Goal: Information Seeking & Learning: Check status

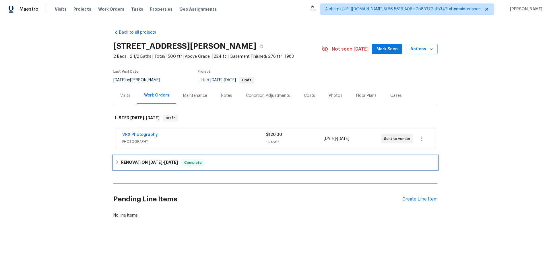
click at [122, 162] on h6 "RENOVATION [DATE] - [DATE]" at bounding box center [149, 162] width 57 height 7
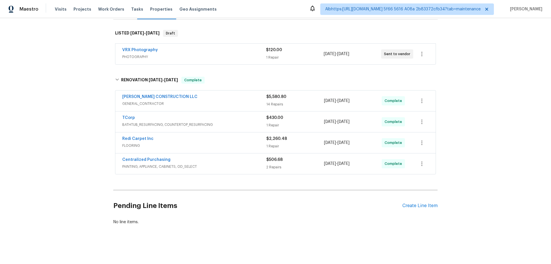
scroll to position [89, 0]
click at [74, 146] on div "Back to all projects [STREET_ADDRESS][PERSON_NAME] 2 Beds | 2 1/2 Baths | Total…" at bounding box center [275, 141] width 551 height 246
click at [74, 166] on div "Back to all projects 10490 W Jewell Ave Apt C, Lakewood, CO 80232 2 Beds | 2 1/…" at bounding box center [275, 141] width 551 height 246
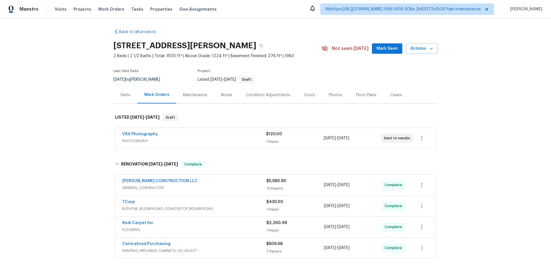
scroll to position [0, 0]
click at [70, 97] on div "Back to all projects 10490 W Jewell Ave Apt C, Lakewood, CO 80232 2 Beds | 2 1/…" at bounding box center [275, 141] width 551 height 246
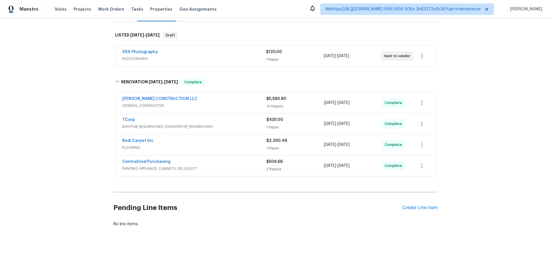
scroll to position [86, 0]
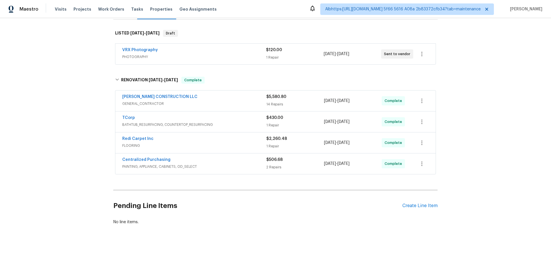
click at [75, 165] on div "Back to all projects 10490 W Jewell Ave Apt C, Lakewood, CO 80232 2 Beds | 2 1/…" at bounding box center [275, 141] width 551 height 246
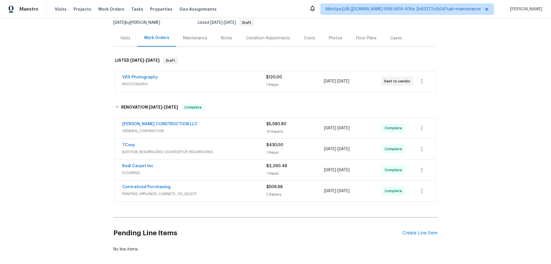
scroll to position [0, 0]
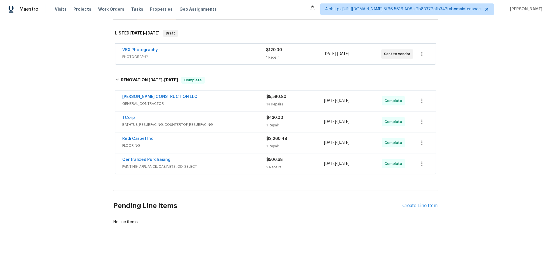
click at [88, 148] on div "Back to all projects 10490 W Jewell Ave Apt C, Lakewood, CO 80232 2 Beds | 2 1/…" at bounding box center [275, 141] width 551 height 246
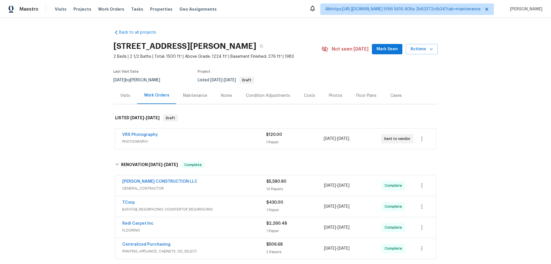
click at [85, 164] on div "Back to all projects 10490 W Jewell Ave Apt C, Lakewood, CO 80232 2 Beds | 2 1/…" at bounding box center [275, 141] width 551 height 246
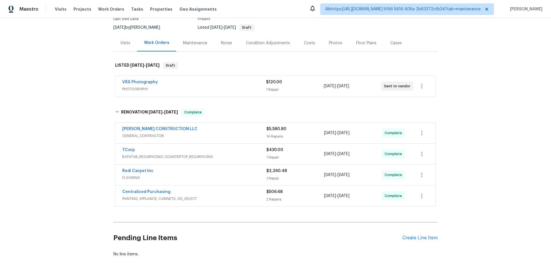
scroll to position [89, 0]
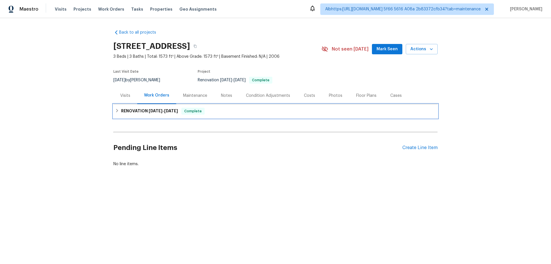
click at [131, 113] on h6 "RENOVATION 9/25/25 - 10/1/25" at bounding box center [149, 111] width 57 height 7
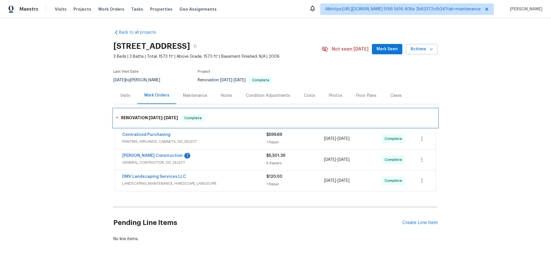
scroll to position [8, 0]
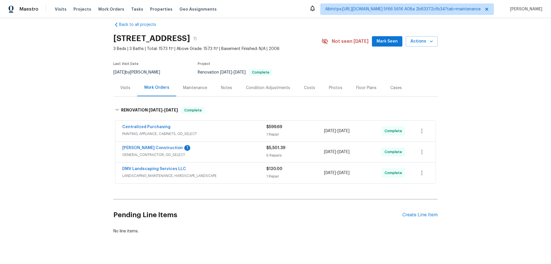
click at [86, 127] on div "Back to all projects 4704 E Laurel Ave, Gilbert, AZ 85234 3 Beds | 3 Baths | To…" at bounding box center [275, 141] width 551 height 246
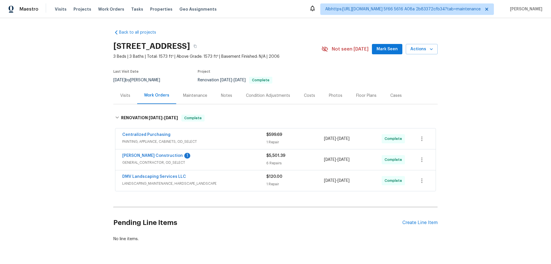
click at [54, 156] on div "Back to all projects 4704 E Laurel Ave, Gilbert, AZ 85234 3 Beds | 3 Baths | To…" at bounding box center [275, 141] width 551 height 246
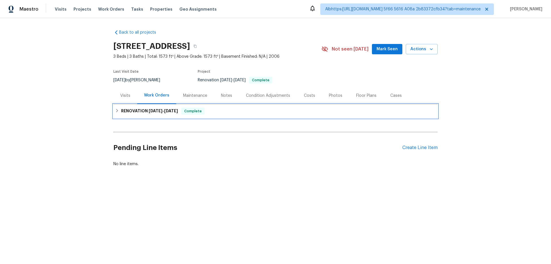
click at [175, 109] on span "[DATE]" at bounding box center [171, 111] width 14 height 4
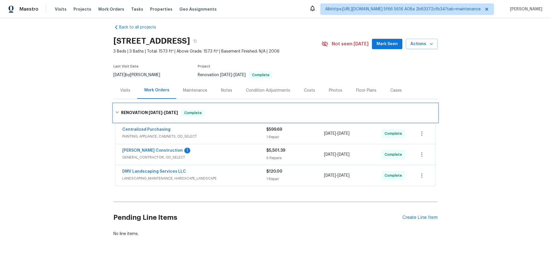
scroll to position [8, 0]
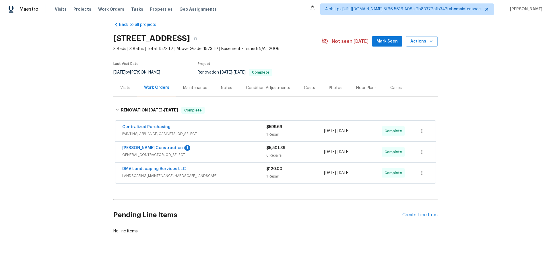
click at [74, 133] on div "Back to all projects 4704 E Laurel Ave, Gilbert, AZ 85234 3 Beds | 3 Baths | To…" at bounding box center [275, 141] width 551 height 246
drag, startPoint x: 74, startPoint y: 133, endPoint x: 24, endPoint y: 39, distance: 106.1
click at [42, 75] on div "Back to all projects 4704 E Laurel Ave, Gilbert, AZ 85234 3 Beds | 3 Baths | To…" at bounding box center [275, 141] width 551 height 246
click at [74, 110] on div "Back to all projects 4704 E Laurel Ave, Gilbert, AZ 85234 3 Beds | 3 Baths | To…" at bounding box center [275, 141] width 551 height 246
click at [133, 89] on div "Visits" at bounding box center [125, 87] width 24 height 17
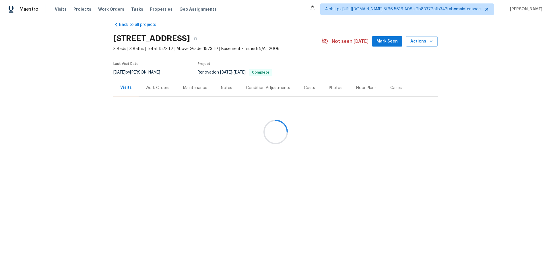
click at [128, 88] on div at bounding box center [275, 132] width 551 height 264
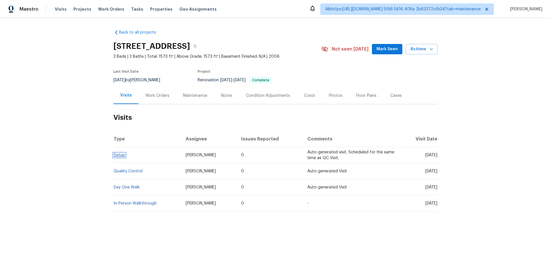
click at [118, 155] on link "Setup" at bounding box center [119, 155] width 11 height 4
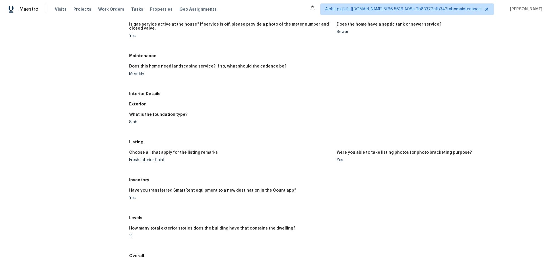
scroll to position [57, 0]
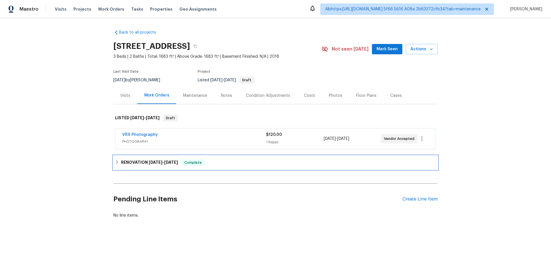
drag, startPoint x: 127, startPoint y: 162, endPoint x: 85, endPoint y: 172, distance: 43.4
click at [127, 162] on h6 "RENOVATION 9/23/25 - 9/27/25" at bounding box center [149, 162] width 57 height 7
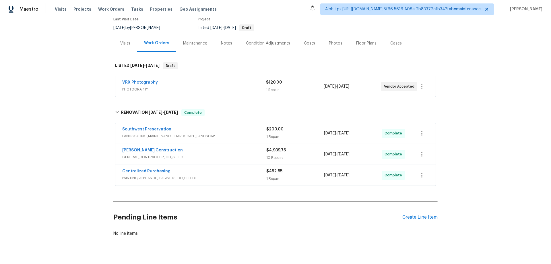
scroll to position [54, 0]
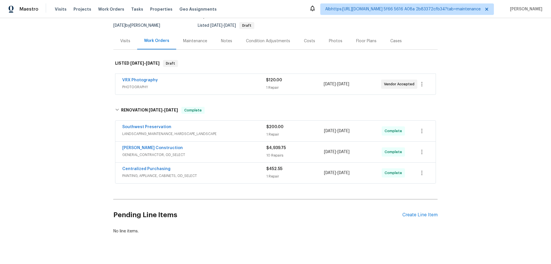
click at [73, 174] on div "Back to all projects 7511 S 12th Ave, Phoenix, AZ 85041 3 Beds | 2 Baths | Tota…" at bounding box center [275, 141] width 551 height 246
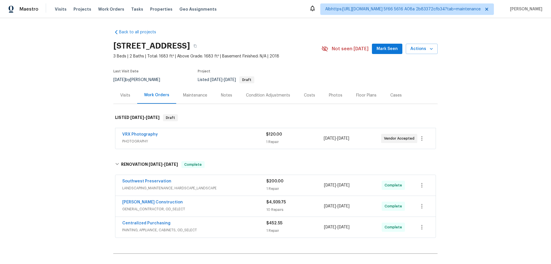
scroll to position [0, 0]
click at [88, 134] on div "Back to all projects 7511 S 12th Ave, Phoenix, AZ 85041 3 Beds | 2 Baths | Tota…" at bounding box center [275, 141] width 551 height 246
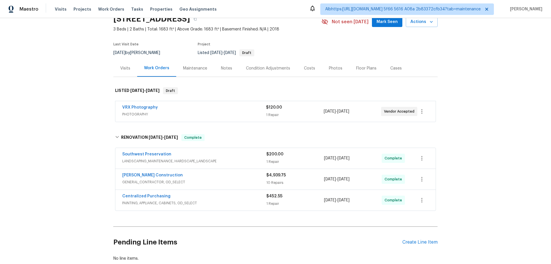
click at [38, 129] on div "Back to all projects 7511 S 12th Ave, Phoenix, AZ 85041 3 Beds | 2 Baths | Tota…" at bounding box center [275, 141] width 551 height 246
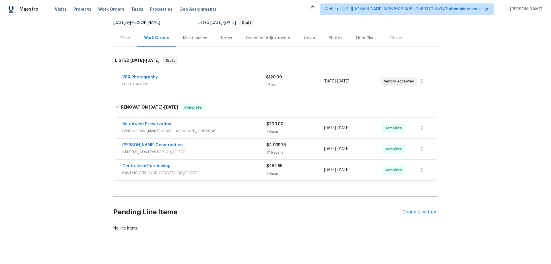
click at [128, 42] on div "Visits" at bounding box center [125, 38] width 24 height 17
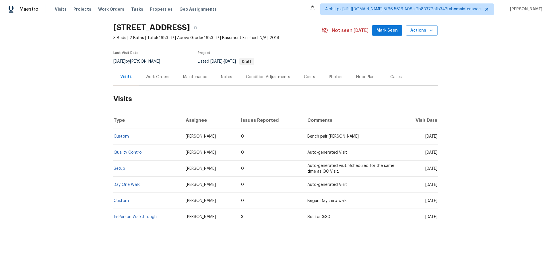
scroll to position [23, 0]
drag, startPoint x: 119, startPoint y: 168, endPoint x: 118, endPoint y: 165, distance: 3.4
click at [118, 168] on td "Setup" at bounding box center [147, 168] width 68 height 16
click at [118, 166] on link "Setup" at bounding box center [119, 168] width 11 height 4
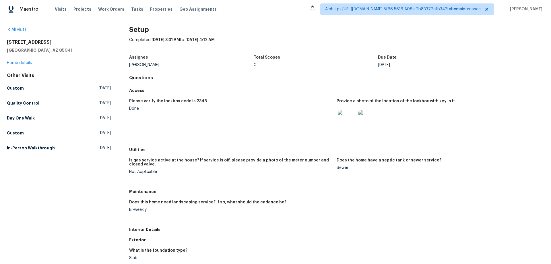
scroll to position [30, 0]
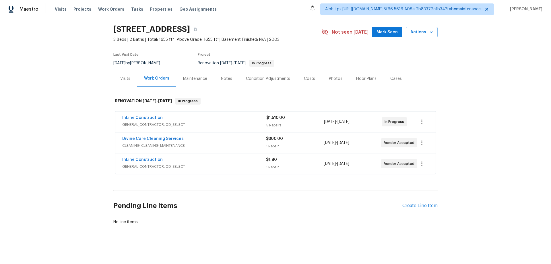
scroll to position [21, 0]
click at [85, 161] on div "Back to all projects [STREET_ADDRESS] 3 Beds | 2 Baths | Total: 1655 ft² | Abov…" at bounding box center [275, 141] width 551 height 246
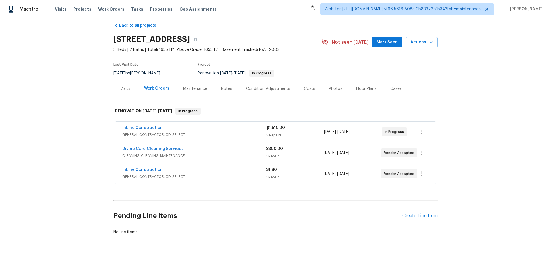
scroll to position [0, 0]
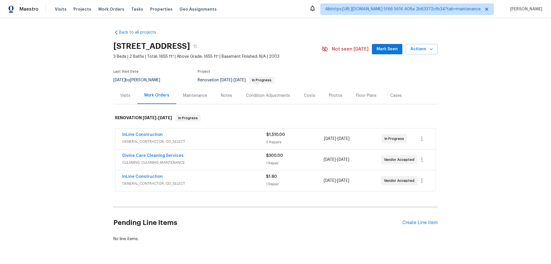
click at [79, 161] on div "Back to all projects 105 Calabria Springs Cv, Sanford, FL 32771 3 Beds | 2 Bath…" at bounding box center [275, 141] width 551 height 246
click at [182, 148] on div "InLine Construction GENERAL_CONTRACTOR, OD_SELECT $1,510.00 5 Repairs 9/29/2025…" at bounding box center [275, 138] width 320 height 21
click at [184, 145] on div "InLine Construction GENERAL_CONTRACTOR, OD_SELECT $1,510.00 5 Repairs 9/29/2025…" at bounding box center [275, 138] width 320 height 21
click at [211, 137] on div "InLine Construction" at bounding box center [194, 135] width 144 height 7
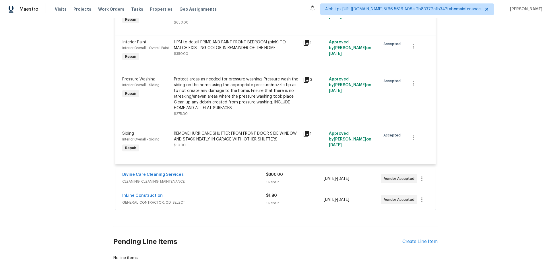
scroll to position [244, 0]
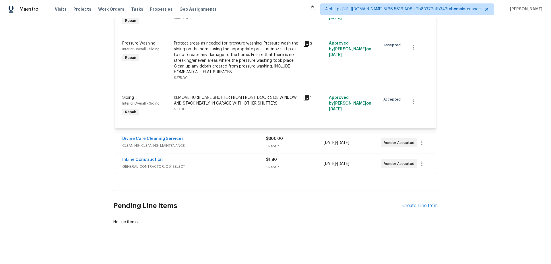
click at [235, 139] on div "Divine Care Cleaning Services" at bounding box center [194, 139] width 144 height 7
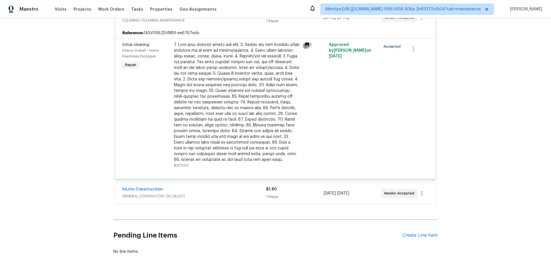
scroll to position [403, 0]
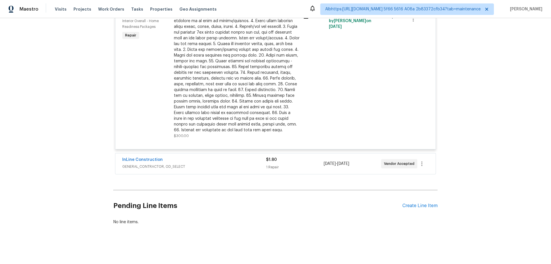
click at [213, 159] on div "InLine Construction" at bounding box center [194, 160] width 144 height 7
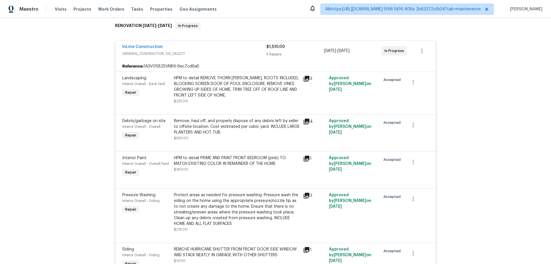
scroll to position [0, 0]
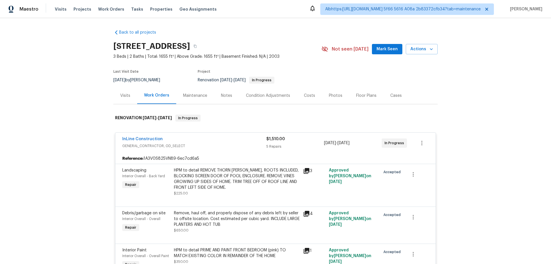
click at [31, 131] on div "Back to all projects 105 Calabria Springs Cv, Sanford, FL 32771 3 Beds | 2 Bath…" at bounding box center [275, 141] width 551 height 246
click at [77, 117] on div "Back to all projects 105 Calabria Springs Cv, Sanford, FL 32771 3 Beds | 2 Bath…" at bounding box center [275, 141] width 551 height 246
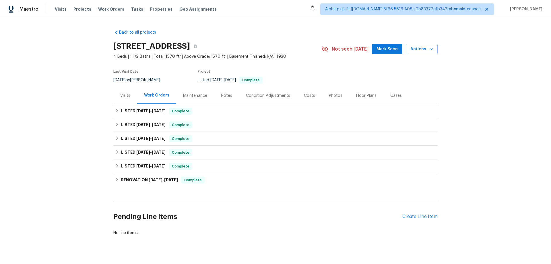
scroll to position [15, 0]
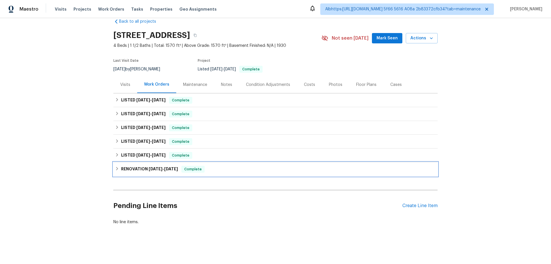
click at [155, 162] on div "RENOVATION [DATE] - [DATE] Complete" at bounding box center [275, 169] width 324 height 14
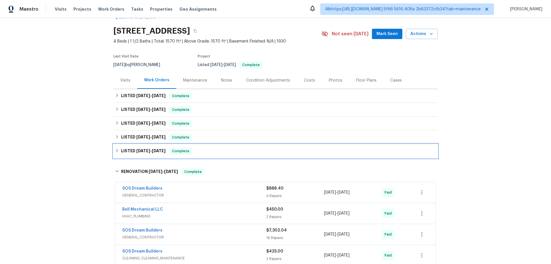
drag, startPoint x: 146, startPoint y: 149, endPoint x: 144, endPoint y: 139, distance: 9.5
click at [146, 148] on h6 "LISTED [DATE] - [DATE]" at bounding box center [143, 150] width 44 height 7
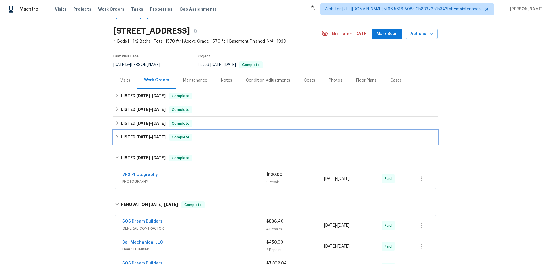
drag, startPoint x: 144, startPoint y: 139, endPoint x: 140, endPoint y: 131, distance: 9.0
click at [143, 139] on h6 "LISTED [DATE] - [DATE]" at bounding box center [143, 137] width 44 height 7
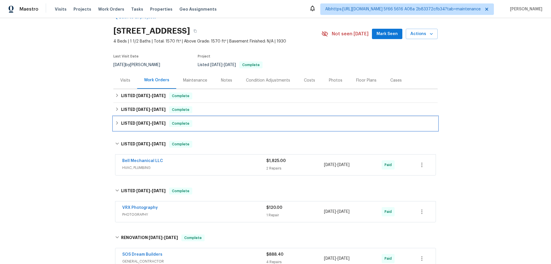
click at [141, 128] on div "LISTED 4/14/25 - 4/14/25 Complete" at bounding box center [275, 123] width 324 height 14
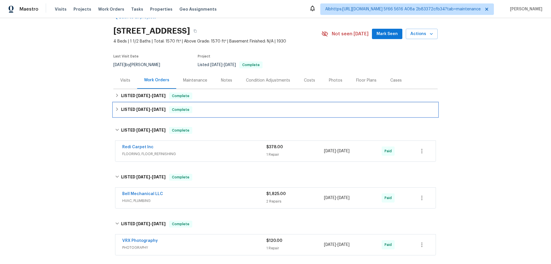
click at [143, 108] on span "6/4/25" at bounding box center [143, 109] width 14 height 4
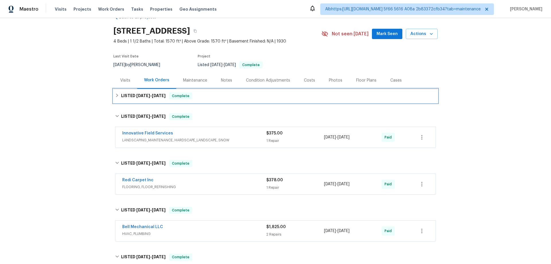
click at [124, 98] on h6 "LISTED 7/30/25 - 7/31/25" at bounding box center [143, 95] width 44 height 7
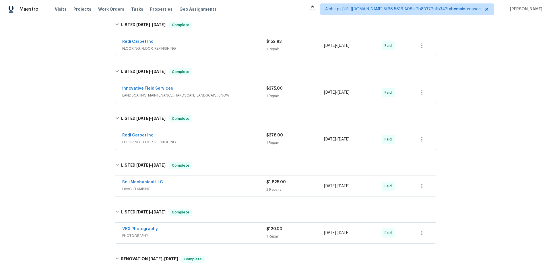
scroll to position [101, 0]
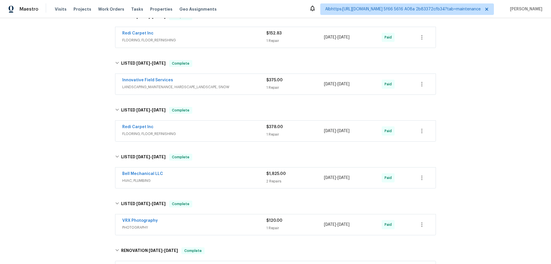
click at [54, 129] on div "Back to all projects 2 N 20th St, East Orange, NJ 07017 4 Beds | 1 1/2 Baths | …" at bounding box center [275, 141] width 551 height 246
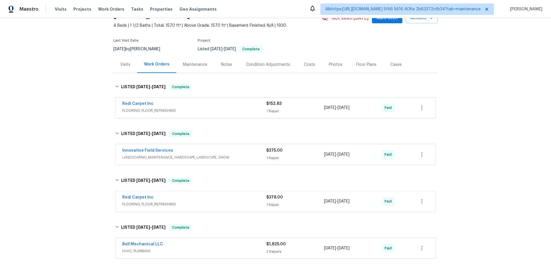
scroll to position [21, 0]
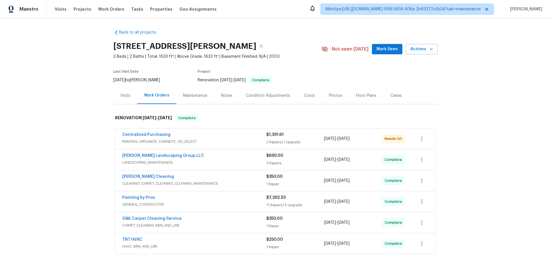
scroll to position [84, 0]
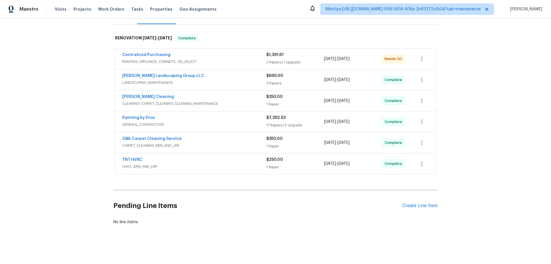
drag, startPoint x: 89, startPoint y: 131, endPoint x: 93, endPoint y: 141, distance: 10.5
click at [89, 131] on div "Back to all projects [STREET_ADDRESS][PERSON_NAME] 3 Beds | 2 Baths | Total: 16…" at bounding box center [275, 141] width 551 height 246
click at [54, 124] on div "Back to all projects [STREET_ADDRESS][PERSON_NAME] 3 Beds | 2 Baths | Total: 16…" at bounding box center [275, 141] width 551 height 246
click at [94, 137] on div "Back to all projects [STREET_ADDRESS][PERSON_NAME] 3 Beds | 2 Baths | Total: 16…" at bounding box center [275, 141] width 551 height 246
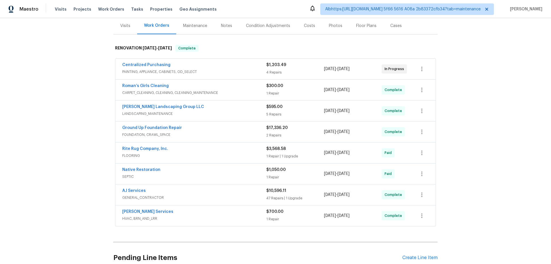
scroll to position [126, 0]
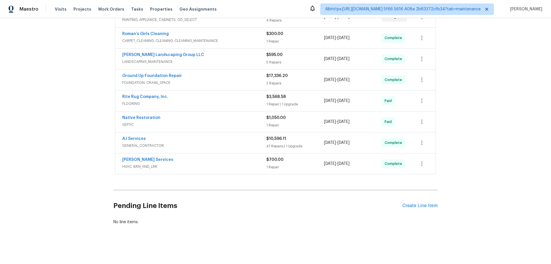
click at [98, 151] on div "Back to all projects 8607 Hooper St, Murfreesboro, TN 37129 3 Beds | 2 Baths | …" at bounding box center [275, 141] width 551 height 246
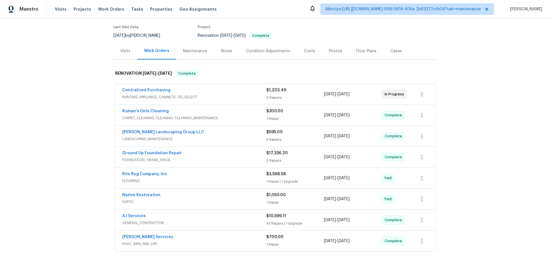
scroll to position [0, 0]
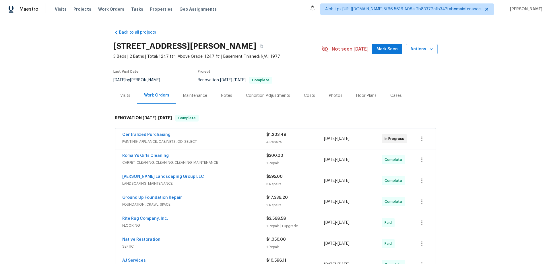
click at [95, 137] on div "Back to all projects 8607 Hooper St, Murfreesboro, TN 37129 3 Beds | 2 Baths | …" at bounding box center [275, 141] width 551 height 246
click at [102, 141] on div "Back to all projects 8607 Hooper St, Murfreesboro, TN 37129 3 Beds | 2 Baths | …" at bounding box center [275, 141] width 551 height 246
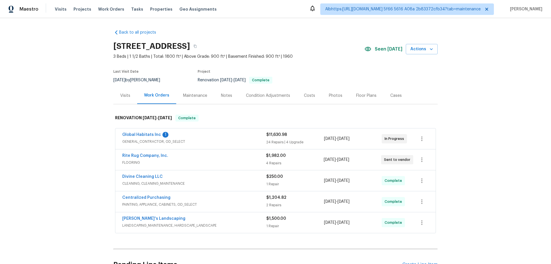
click at [63, 153] on div "Back to all projects 14164 Bainbridge St, Livonia, MI 48154 3 Beds | 1 1/2 Bath…" at bounding box center [275, 141] width 551 height 246
click at [51, 151] on div "Back to all projects 14164 Bainbridge St, Livonia, MI 48154 3 Beds | 1 1/2 Bath…" at bounding box center [275, 141] width 551 height 246
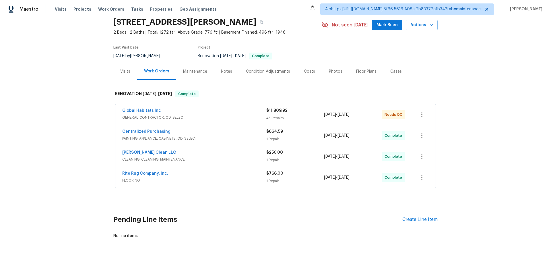
scroll to position [29, 0]
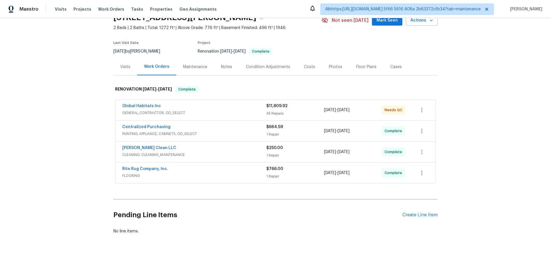
click at [81, 148] on div "Back to all projects 22095 Wilmot Ave, Eastpointe, MI 48021 2 Beds | 2 Baths | …" at bounding box center [275, 141] width 551 height 246
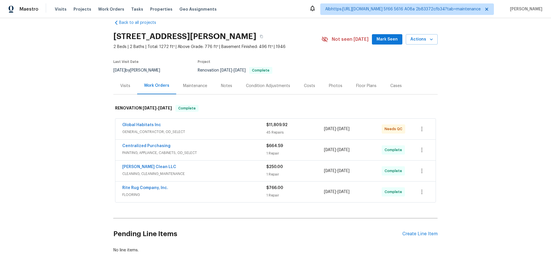
scroll to position [0, 0]
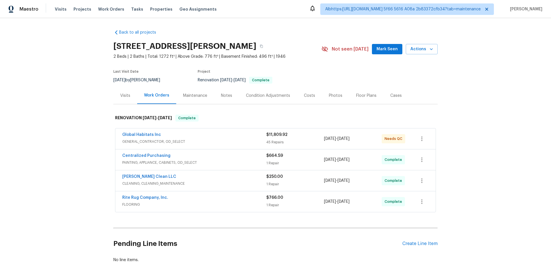
click at [71, 155] on div "Back to all projects 22095 Wilmot Ave, Eastpointe, MI 48021 2 Beds | 2 Baths | …" at bounding box center [275, 141] width 551 height 246
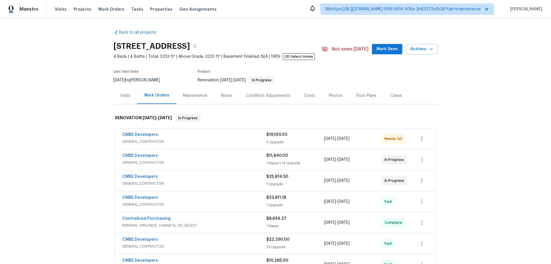
click at [223, 141] on span "GENERAL_CONTRACTOR" at bounding box center [194, 142] width 144 height 6
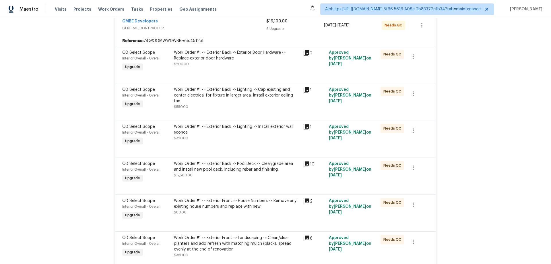
scroll to position [29, 0]
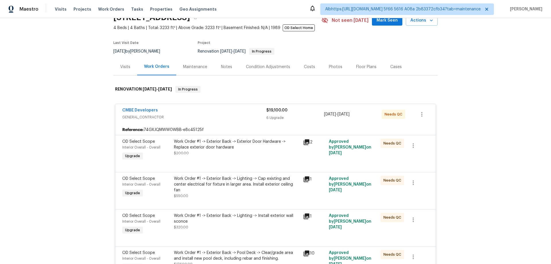
click at [85, 136] on div "Back to all projects 20411 NW 4th St, Pembroke Pines, FL 33029 4 Beds | 4 Baths…" at bounding box center [275, 141] width 551 height 246
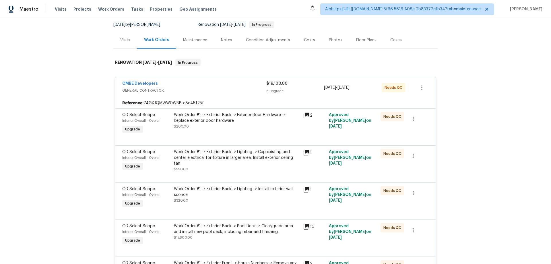
scroll to position [144, 0]
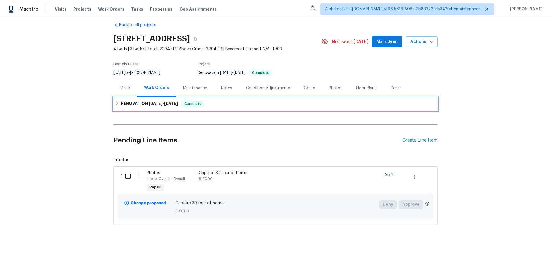
click at [148, 103] on div "RENOVATION [DATE] - [DATE] Complete" at bounding box center [275, 104] width 324 height 14
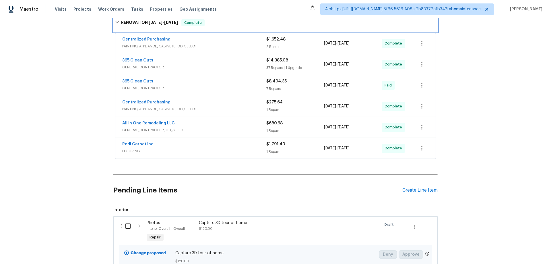
scroll to position [131, 0]
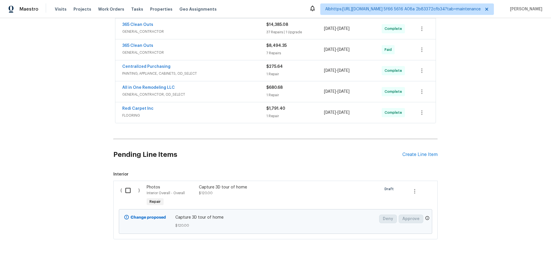
click at [54, 111] on div "Back to all projects [STREET_ADDRESS] 4 Beds | 3 Baths | Total: 2294 ft² | Abov…" at bounding box center [275, 141] width 551 height 246
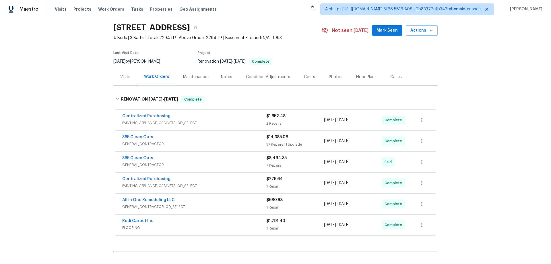
scroll to position [29, 0]
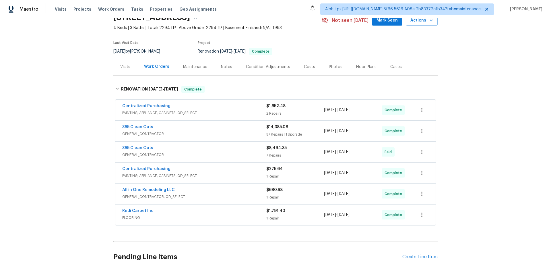
click at [91, 126] on div "Back to all projects 3107 Atwater Dr, North Las Vegas, NV 89032 4 Beds | 3 Bath…" at bounding box center [275, 141] width 551 height 246
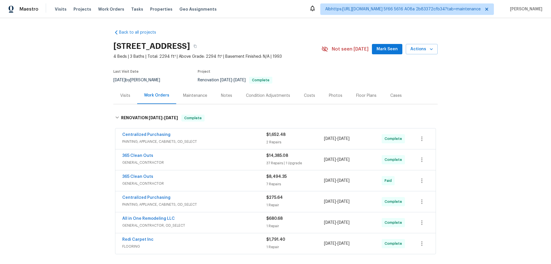
click at [80, 116] on div "Back to all projects 3107 Atwater Dr, North Las Vegas, NV 89032 4 Beds | 3 Bath…" at bounding box center [275, 141] width 551 height 246
click at [79, 115] on div "Back to all projects 3107 Atwater Dr, North Las Vegas, NV 89032 4 Beds | 3 Bath…" at bounding box center [275, 141] width 551 height 246
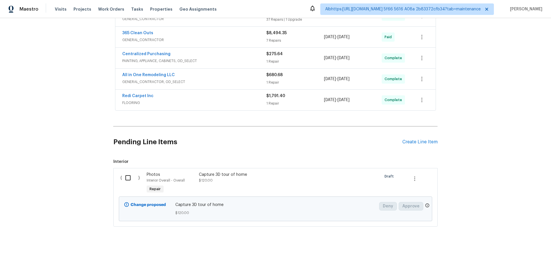
click at [89, 159] on div "Back to all projects 3107 Atwater Dr, North Las Vegas, NV 89032 4 Beds | 3 Bath…" at bounding box center [275, 141] width 551 height 246
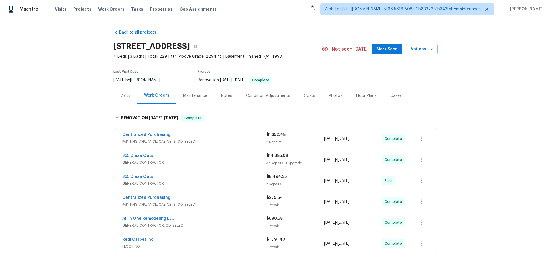
click at [127, 98] on div "Visits" at bounding box center [125, 96] width 10 height 6
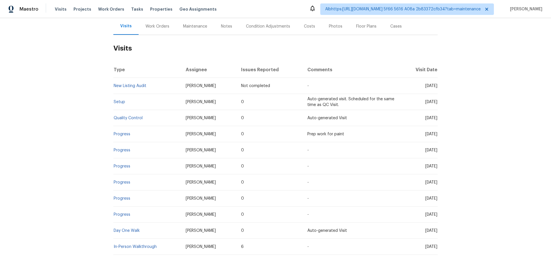
scroll to position [17, 0]
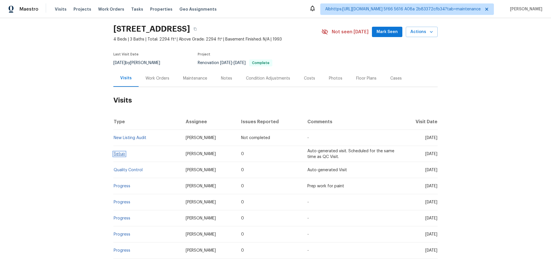
click at [118, 153] on link "Setup" at bounding box center [119, 154] width 11 height 4
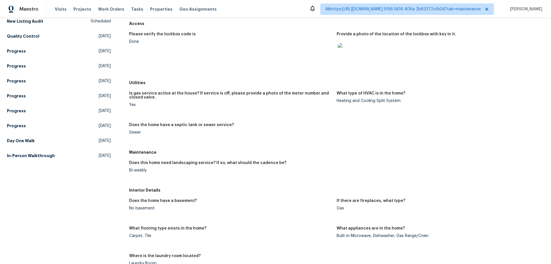
scroll to position [86, 0]
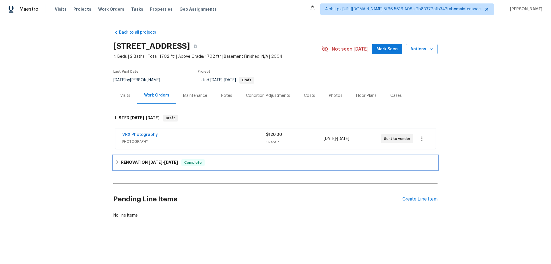
drag, startPoint x: 122, startPoint y: 162, endPoint x: 106, endPoint y: 159, distance: 16.6
click at [122, 162] on h6 "RENOVATION [DATE] - [DATE]" at bounding box center [149, 162] width 57 height 7
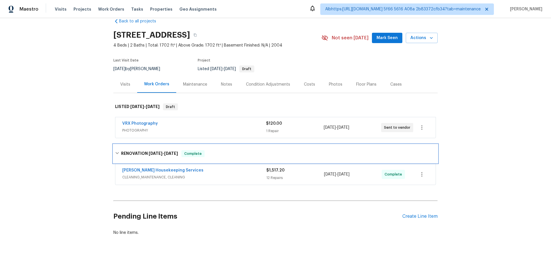
scroll to position [18, 0]
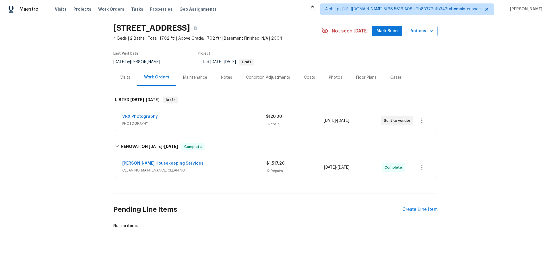
click at [77, 149] on div "Back to all projects [STREET_ADDRESS] 4 Beds | 2 Baths | Total: 1702 ft² | Abov…" at bounding box center [275, 141] width 551 height 246
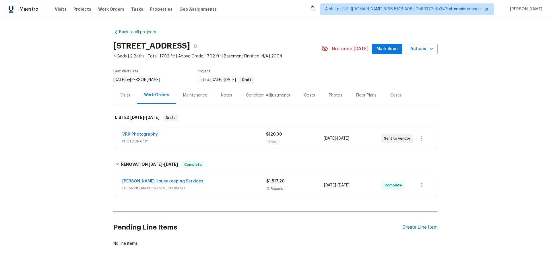
scroll to position [0, 0]
click at [94, 127] on div "Back to all projects [STREET_ADDRESS] 4 Beds | 2 Baths | Total: 1702 ft² | Abov…" at bounding box center [275, 141] width 551 height 246
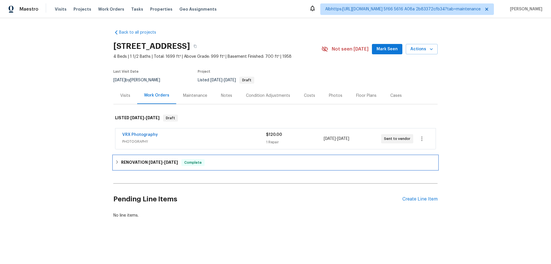
click at [157, 164] on h6 "RENOVATION [DATE] - [DATE]" at bounding box center [149, 162] width 57 height 7
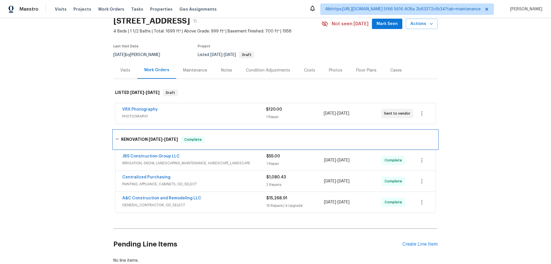
scroll to position [26, 0]
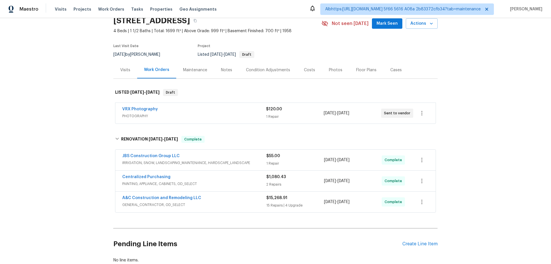
click at [72, 155] on div "Back to all projects [STREET_ADDRESS] 4 Beds | 1 1/2 Baths | Total: 1699 ft² | …" at bounding box center [275, 141] width 551 height 246
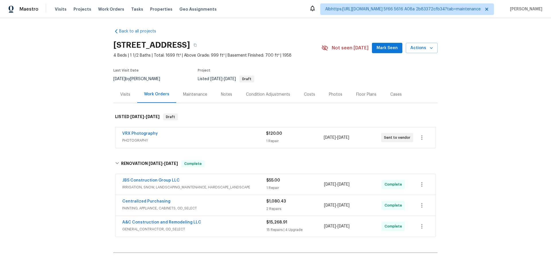
scroll to position [0, 0]
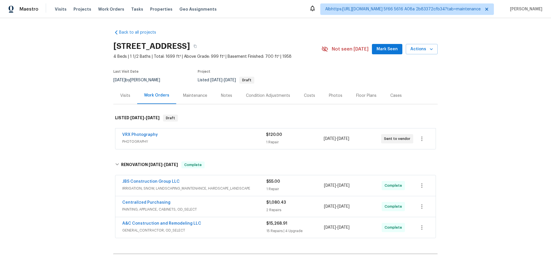
click at [69, 175] on div "Back to all projects [STREET_ADDRESS] 4 Beds | 1 1/2 Baths | Total: 1699 ft² | …" at bounding box center [275, 141] width 551 height 246
click at [64, 170] on div "Back to all projects [STREET_ADDRESS] 4 Beds | 1 1/2 Baths | Total: 1699 ft² | …" at bounding box center [275, 141] width 551 height 246
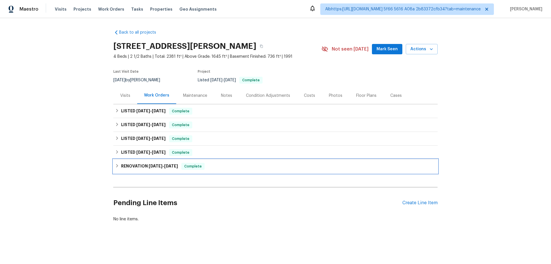
click at [134, 161] on div "RENOVATION 6/2/25 - 6/5/25 Complete" at bounding box center [275, 166] width 324 height 14
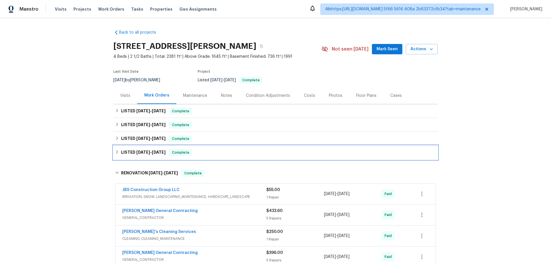
click at [135, 155] on h6 "LISTED 7/7/25 - 7/23/25" at bounding box center [143, 152] width 44 height 7
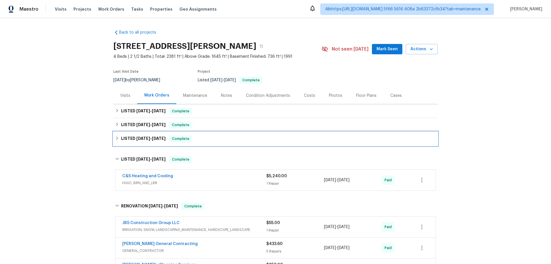
click at [134, 143] on div "LISTED 7/7/25 - 7/11/25 Complete" at bounding box center [275, 139] width 324 height 14
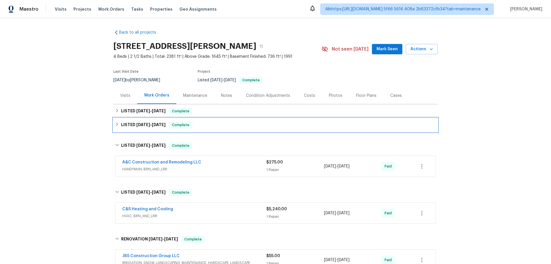
click at [134, 129] on div "LISTED 8/6/25 - 8/18/25 Complete" at bounding box center [275, 125] width 324 height 14
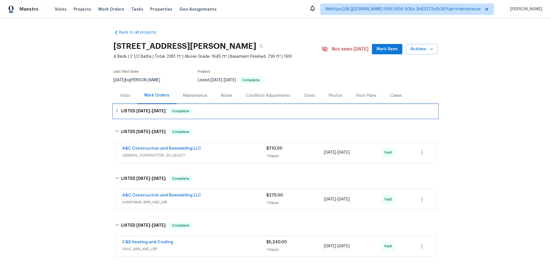
drag, startPoint x: 129, startPoint y: 113, endPoint x: 86, endPoint y: 131, distance: 46.0
click at [128, 113] on h6 "LISTED 9/4/25 - 9/22/25" at bounding box center [143, 111] width 44 height 7
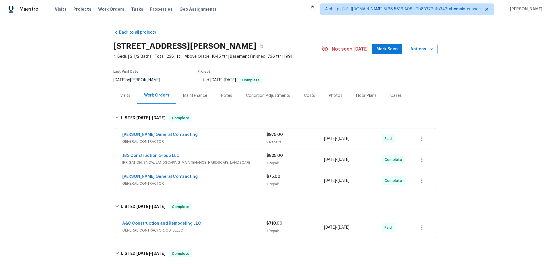
click at [67, 154] on div "Back to all projects 15416 Floyd St, Overland Park, KS 66223 4 Beds | 2 1/2 Bat…" at bounding box center [275, 141] width 551 height 246
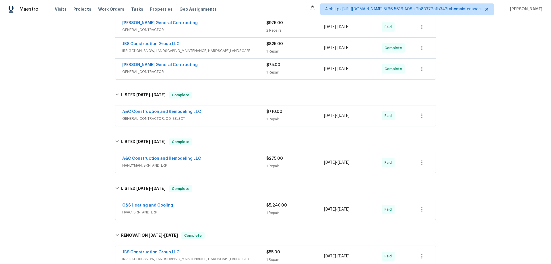
scroll to position [115, 0]
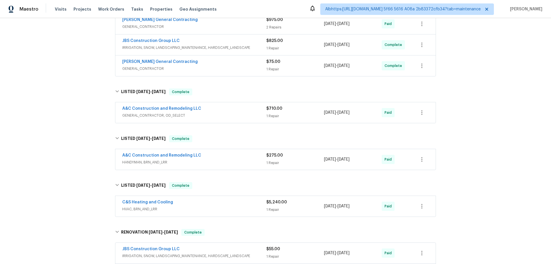
click at [75, 158] on div "Back to all projects 15416 Floyd St, Overland Park, KS 66223 4 Beds | 2 1/2 Bat…" at bounding box center [275, 141] width 551 height 246
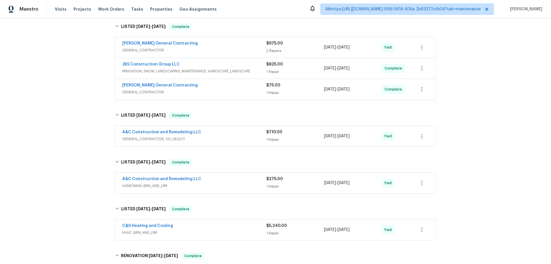
scroll to position [143, 0]
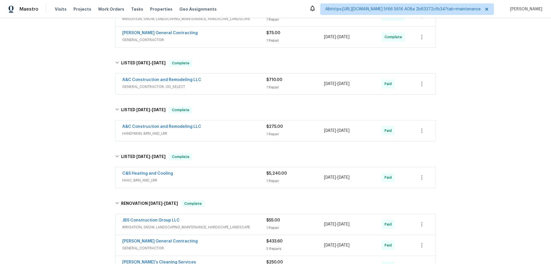
click at [87, 165] on div "Back to all projects 15416 Floyd St, Overland Park, KS 66223 4 Beds | 2 1/2 Bat…" at bounding box center [275, 141] width 551 height 246
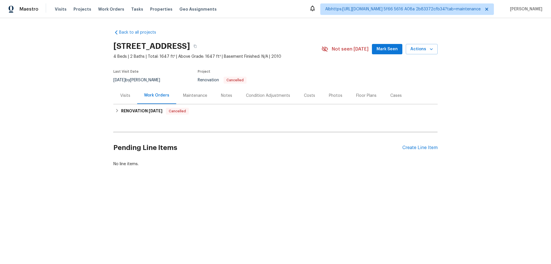
click at [128, 97] on div "Visits" at bounding box center [125, 95] width 24 height 17
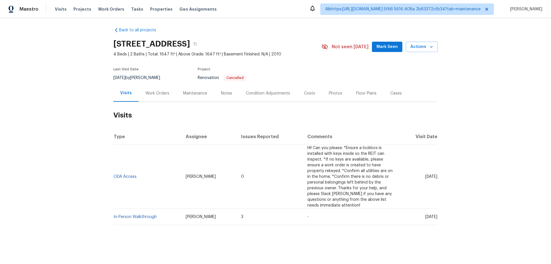
scroll to position [7, 0]
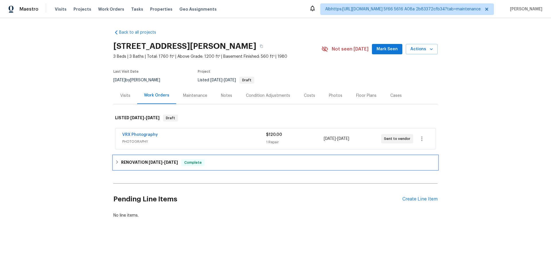
click at [140, 162] on h6 "RENOVATION [DATE] - [DATE]" at bounding box center [149, 162] width 57 height 7
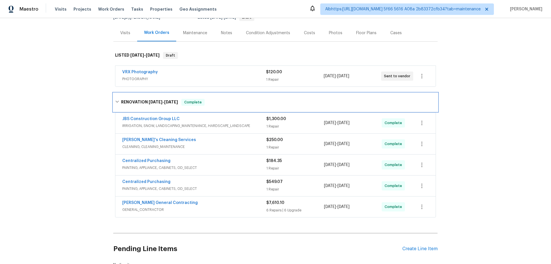
scroll to position [106, 0]
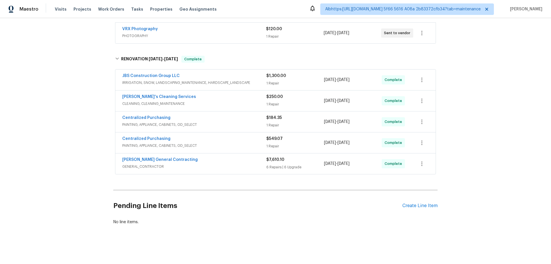
click at [75, 180] on div "Back to all projects [STREET_ADDRESS][PERSON_NAME] 3 Beds | 3 Baths | Total: 17…" at bounding box center [275, 141] width 551 height 246
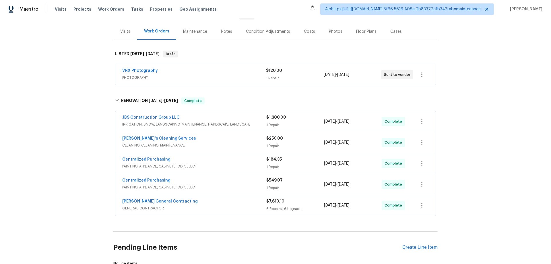
scroll to position [29, 0]
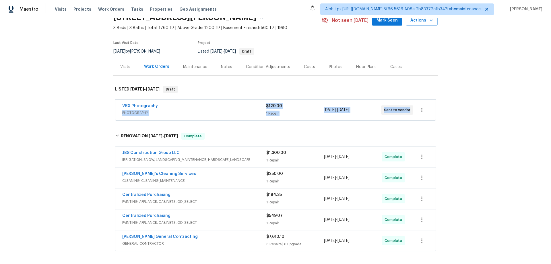
click at [51, 124] on div "Back to all projects [STREET_ADDRESS][PERSON_NAME] 3 Beds | 3 Baths | Total: 17…" at bounding box center [275, 141] width 551 height 246
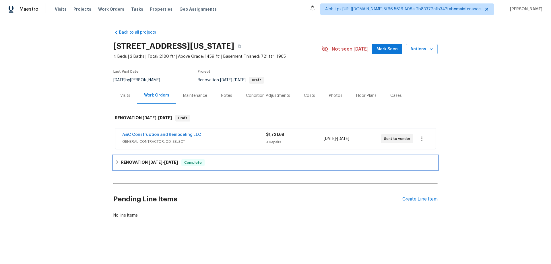
click at [124, 160] on h6 "RENOVATION [DATE] - [DATE]" at bounding box center [149, 162] width 57 height 7
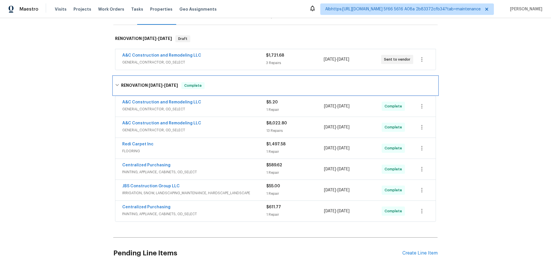
scroll to position [126, 0]
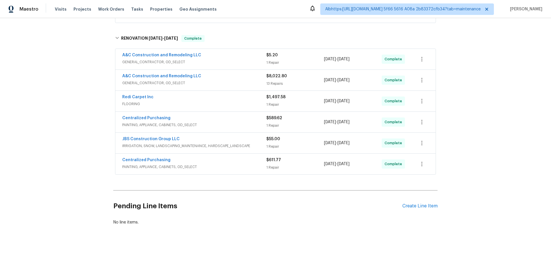
click at [52, 123] on div "Back to all projects [STREET_ADDRESS][US_STATE] 4 Beds | 3 Baths | Total: 2180 …" at bounding box center [275, 141] width 551 height 246
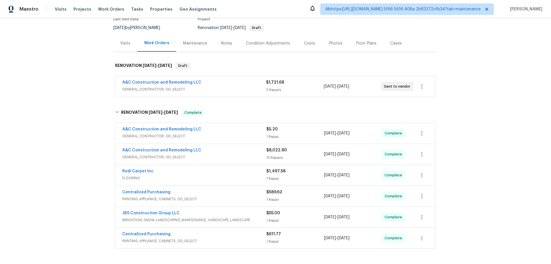
scroll to position [0, 0]
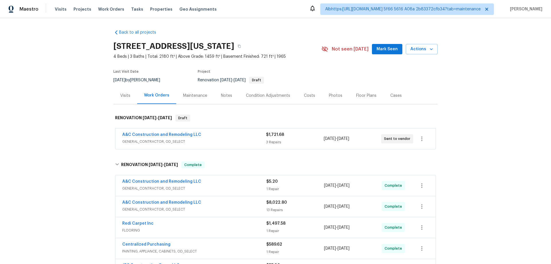
click at [81, 149] on div "Back to all projects [STREET_ADDRESS][US_STATE] 4 Beds | 3 Baths | Total: 2180 …" at bounding box center [275, 141] width 551 height 246
click at [81, 148] on div "Back to all projects 623 N 62nd Pl, Kansas City, KS 66102 4 Beds | 3 Baths | To…" at bounding box center [275, 141] width 551 height 246
click at [69, 94] on div "Back to all projects 623 N 62nd Pl, Kansas City, KS 66102 4 Beds | 3 Baths | To…" at bounding box center [275, 141] width 551 height 246
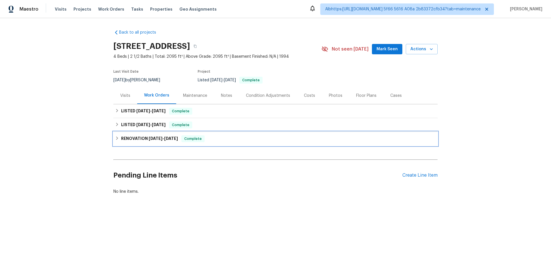
drag, startPoint x: 122, startPoint y: 142, endPoint x: 121, endPoint y: 132, distance: 9.8
click at [121, 141] on div "RENOVATION 6/24/25 - 7/3/25 Complete" at bounding box center [275, 139] width 324 height 14
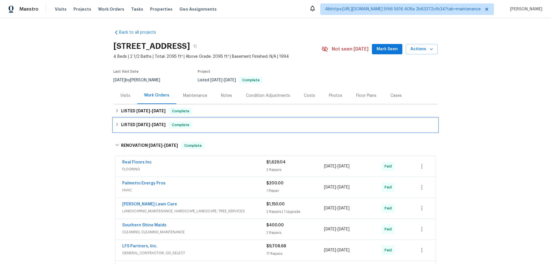
drag, startPoint x: 126, startPoint y: 125, endPoint x: 125, endPoint y: 112, distance: 13.5
click at [126, 125] on h6 "LISTED 7/9/25 - 7/10/25" at bounding box center [143, 124] width 44 height 7
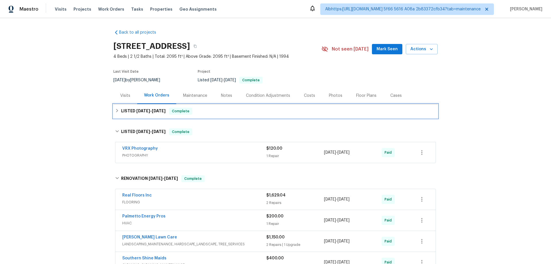
drag, startPoint x: 125, startPoint y: 112, endPoint x: 49, endPoint y: 139, distance: 80.9
click at [124, 112] on h6 "LISTED 9/5/25 - 9/15/25" at bounding box center [143, 111] width 44 height 7
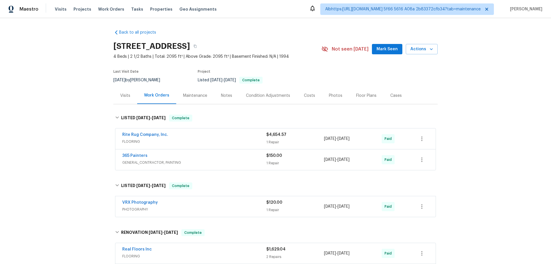
click at [49, 140] on div "Back to all projects 712 Spring Lake Loop, Simpsonville, SC 29681 4 Beds | 2 1/…" at bounding box center [275, 141] width 551 height 246
click at [85, 117] on div "Back to all projects 712 Spring Lake Loop, Simpsonville, SC 29681 4 Beds | 2 1/…" at bounding box center [275, 141] width 551 height 246
click at [76, 171] on div "Back to all projects 712 Spring Lake Loop, Simpsonville, SC 29681 4 Beds | 2 1/…" at bounding box center [275, 141] width 551 height 246
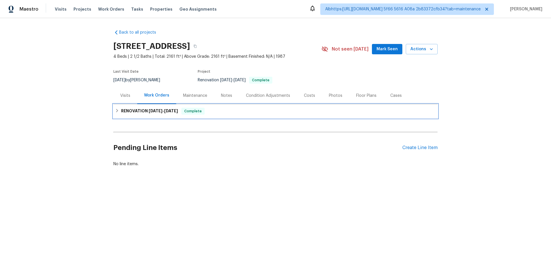
click at [128, 111] on h6 "RENOVATION [DATE] - [DATE]" at bounding box center [149, 111] width 57 height 7
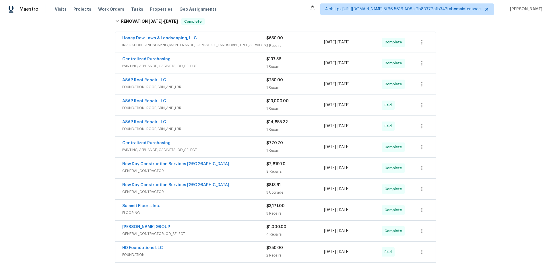
scroll to position [107, 0]
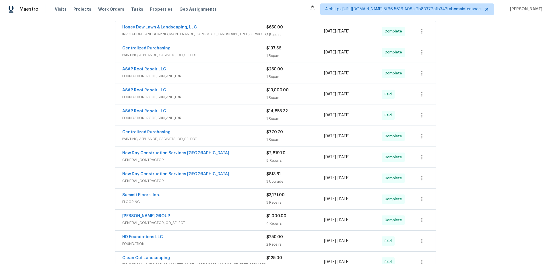
click at [67, 131] on div "Back to all projects [STREET_ADDRESS] 4 Beds | 2 1/2 Baths | Total: 2161 ft² | …" at bounding box center [275, 141] width 551 height 246
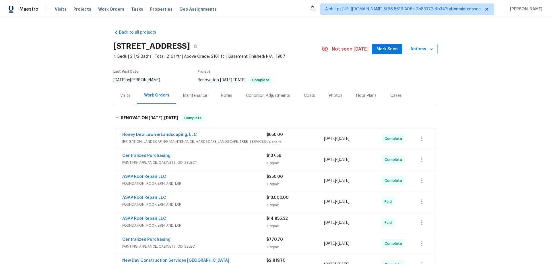
scroll to position [0, 0]
click at [73, 161] on div "Back to all projects [STREET_ADDRESS] 4 Beds | 2 1/2 Baths | Total: 2161 ft² | …" at bounding box center [275, 141] width 551 height 246
click at [81, 97] on div "Back to all projects [STREET_ADDRESS] 4 Beds | 2 1/2 Baths | Total: 2161 ft² | …" at bounding box center [275, 141] width 551 height 246
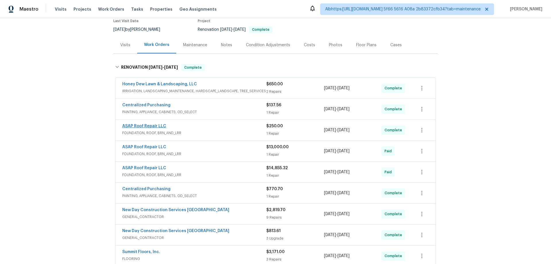
scroll to position [57, 0]
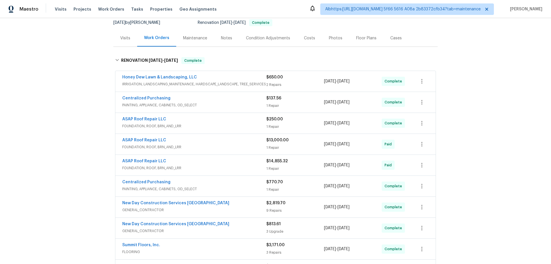
click at [54, 152] on div "Back to all projects [STREET_ADDRESS] 4 Beds | 2 1/2 Baths | Total: 2161 ft² | …" at bounding box center [275, 141] width 551 height 246
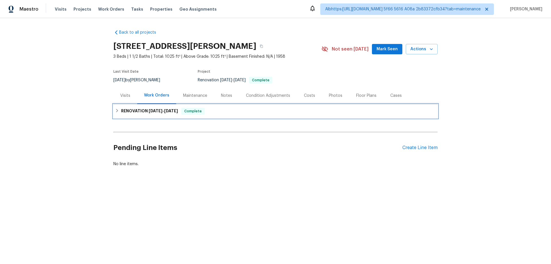
click at [129, 114] on h6 "RENOVATION [DATE] - [DATE]" at bounding box center [149, 111] width 57 height 7
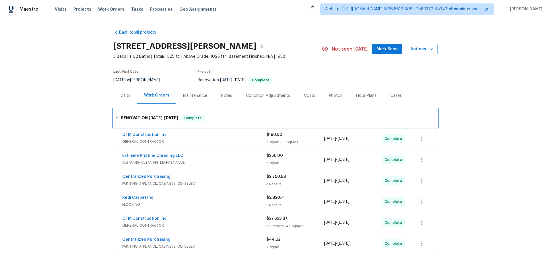
scroll to position [29, 0]
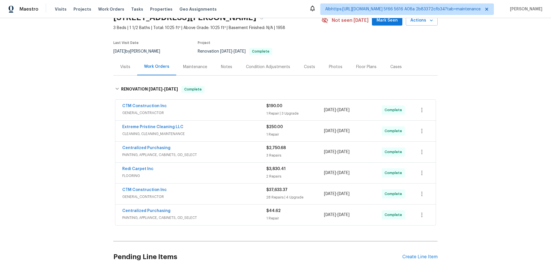
click at [101, 163] on div "Back to all projects [STREET_ADDRESS][PERSON_NAME] 3 Beds | 1 1/2 Baths | Total…" at bounding box center [275, 141] width 551 height 246
click at [73, 184] on div "Back to all projects [STREET_ADDRESS][PERSON_NAME] 3 Beds | 1 1/2 Baths | Total…" at bounding box center [275, 141] width 551 height 246
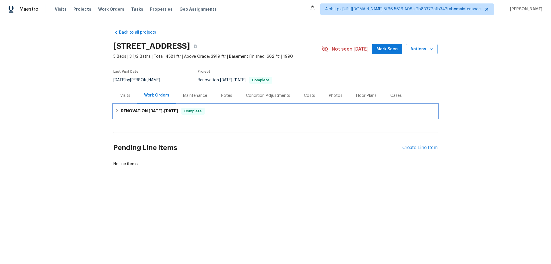
click at [139, 112] on h6 "RENOVATION 8/25/25 - 9/26/25" at bounding box center [149, 111] width 57 height 7
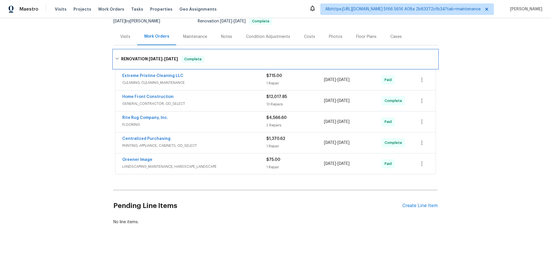
scroll to position [63, 0]
click at [75, 166] on div "Back to all projects 8259 Hampton Cir W, Indianapolis, IN 46256 5 Beds | 3 1/2 …" at bounding box center [275, 141] width 551 height 246
click at [82, 152] on div "Back to all projects 8259 Hampton Cir W, Indianapolis, IN 46256 5 Beds | 3 1/2 …" at bounding box center [275, 141] width 551 height 246
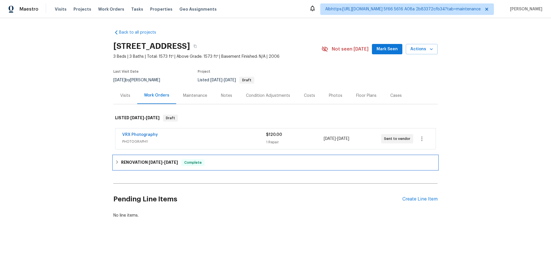
click at [134, 167] on div "RENOVATION [DATE] - [DATE] Complete" at bounding box center [275, 162] width 324 height 14
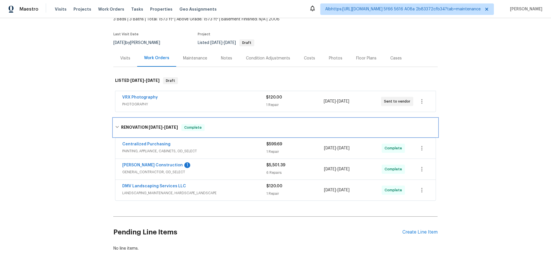
scroll to position [63, 0]
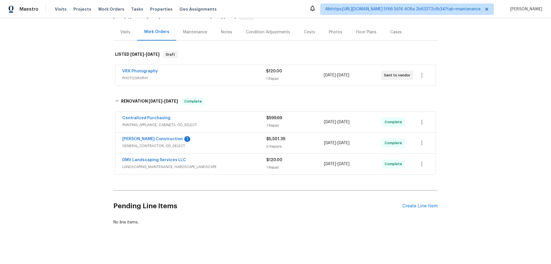
click at [86, 164] on div "Back to all projects [STREET_ADDRESS] 3 Beds | 3 Baths | Total: 1573 ft² | Abov…" at bounding box center [275, 141] width 551 height 246
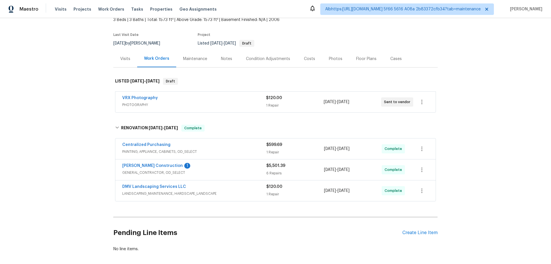
scroll to position [0, 0]
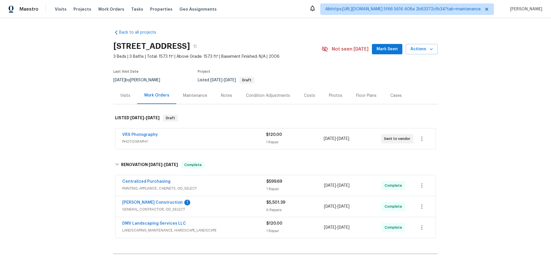
click at [120, 97] on div "Visits" at bounding box center [125, 96] width 10 height 6
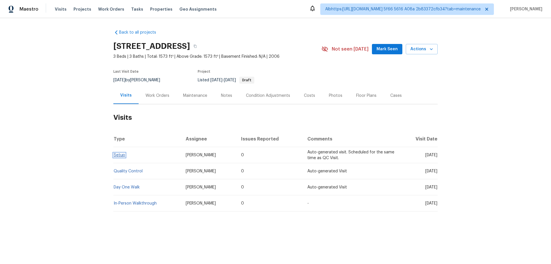
click at [118, 155] on link "Setup" at bounding box center [119, 155] width 11 height 4
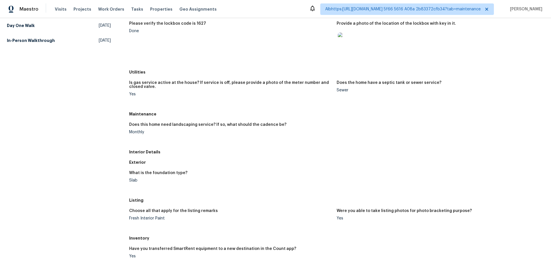
scroll to position [86, 0]
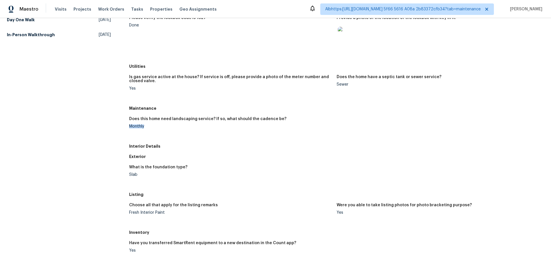
drag, startPoint x: 145, startPoint y: 126, endPoint x: 143, endPoint y: 130, distance: 4.4
click at [126, 124] on div "All visits [STREET_ADDRESS] Home details Other Visits Quality Control [DATE] Da…" at bounding box center [275, 173] width 537 height 460
click at [150, 124] on div "Monthly" at bounding box center [230, 126] width 203 height 4
drag, startPoint x: 145, startPoint y: 125, endPoint x: 156, endPoint y: 127, distance: 11.4
click at [129, 126] on div "Monthly" at bounding box center [230, 126] width 203 height 4
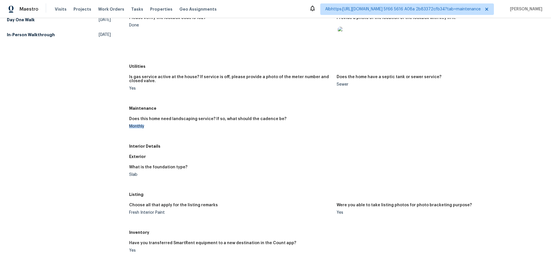
drag, startPoint x: 145, startPoint y: 125, endPoint x: 108, endPoint y: 79, distance: 59.4
click at [145, 125] on div "Monthly" at bounding box center [230, 126] width 203 height 4
click at [168, 125] on div "Monthly" at bounding box center [230, 126] width 203 height 4
drag, startPoint x: 149, startPoint y: 126, endPoint x: 118, endPoint y: 122, distance: 31.4
click at [118, 122] on div "All visits 4704 E Laurel Ave Gilbert, AZ 85234 Home details Other Visits Qualit…" at bounding box center [275, 173] width 537 height 460
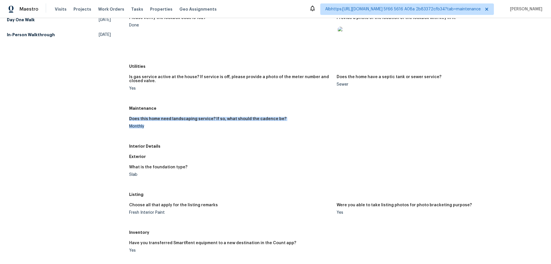
click at [169, 129] on figure "Does this home need landscaping service? If so, what should the cadence be? Mon…" at bounding box center [232, 127] width 207 height 21
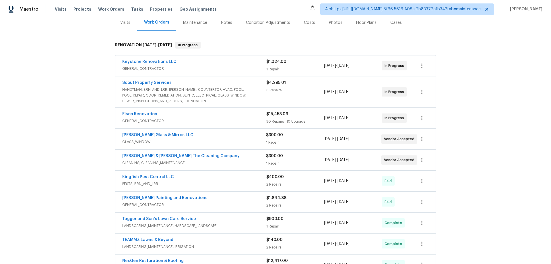
scroll to position [115, 0]
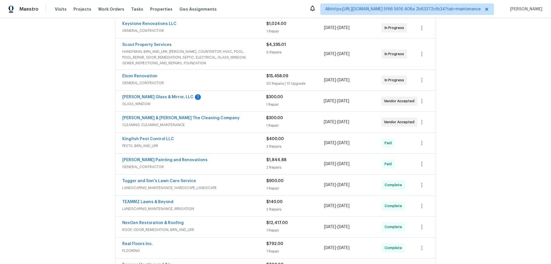
click at [92, 146] on div "Back to all projects [STREET_ADDRESS] 3 Beds | 2 Baths | Total: 1372 ft² | Abov…" at bounding box center [275, 141] width 551 height 246
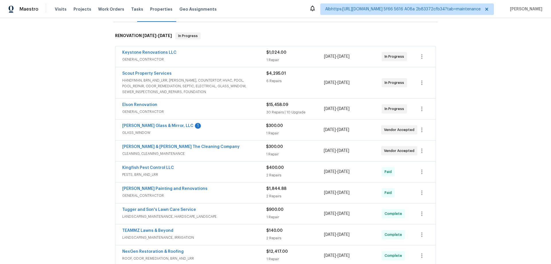
click at [356, 86] on div "8/19/2025 - 8/21/2025" at bounding box center [353, 83] width 58 height 24
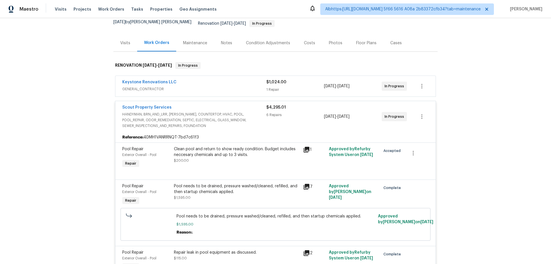
scroll to position [29, 0]
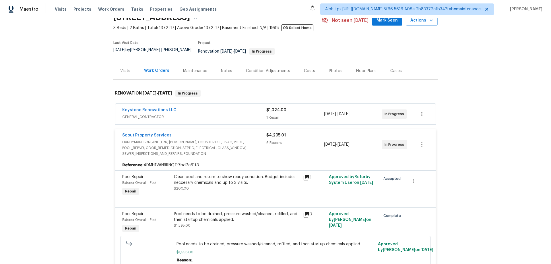
click at [309, 142] on div "$4,295.01 6 Repairs" at bounding box center [295, 144] width 58 height 24
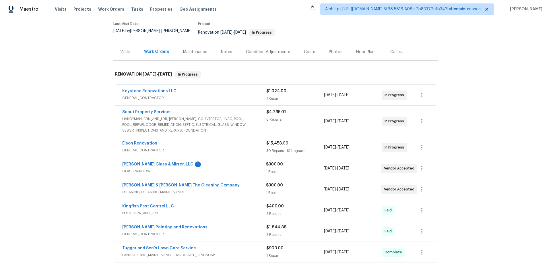
scroll to position [57, 0]
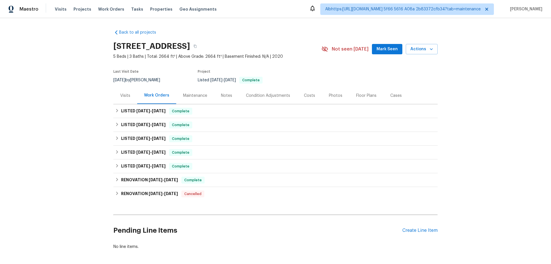
scroll to position [29, 0]
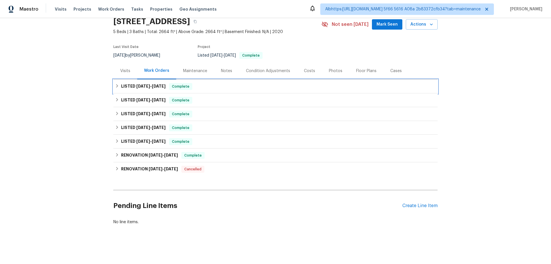
click at [122, 83] on h6 "LISTED [DATE] - [DATE]" at bounding box center [143, 86] width 44 height 7
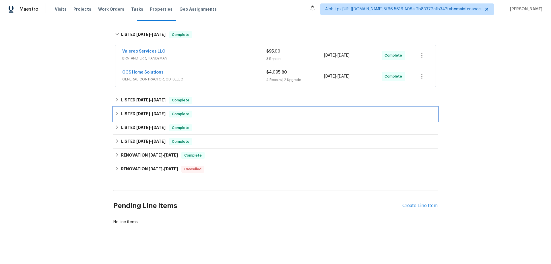
click at [142, 107] on div "LISTED [DATE] - [DATE] Complete" at bounding box center [275, 114] width 324 height 14
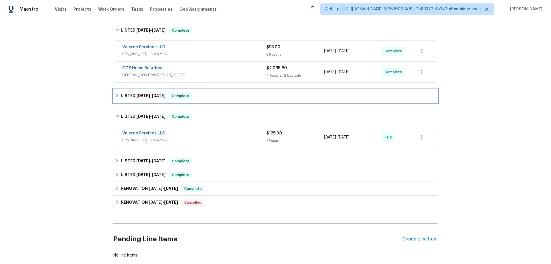
click at [143, 99] on div "LISTED [DATE] - [DATE] Complete" at bounding box center [275, 96] width 324 height 14
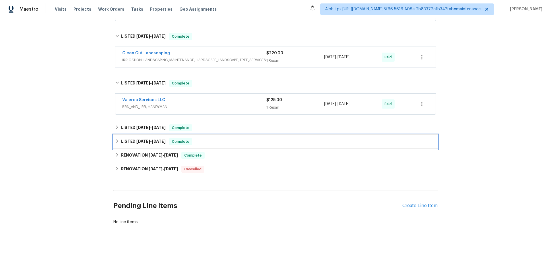
click at [146, 141] on div "LISTED [DATE] - [DATE] Complete" at bounding box center [275, 142] width 324 height 14
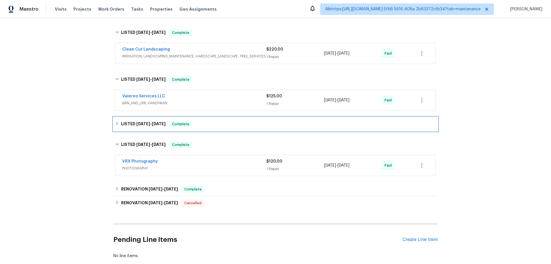
click at [147, 124] on span "[DATE]" at bounding box center [143, 124] width 14 height 4
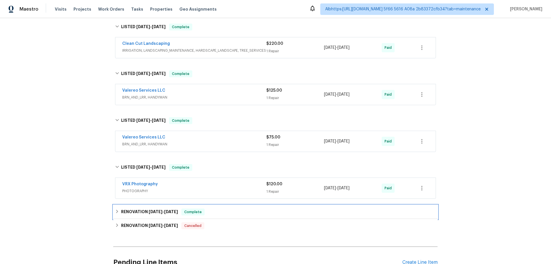
click at [138, 210] on h6 "RENOVATION [DATE] - [DATE]" at bounding box center [149, 211] width 57 height 7
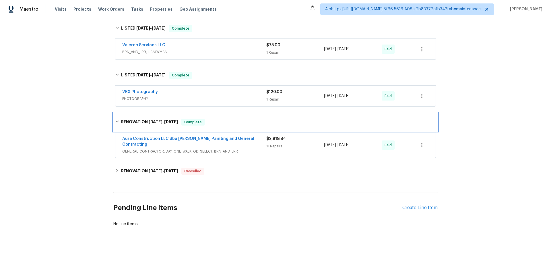
scroll to position [252, 0]
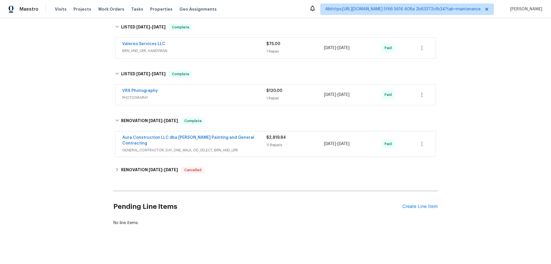
click at [74, 176] on div "Back to all projects [STREET_ADDRESS] 5 Beds | 3 Baths | Total: 2664 ft² | Abov…" at bounding box center [275, 141] width 551 height 246
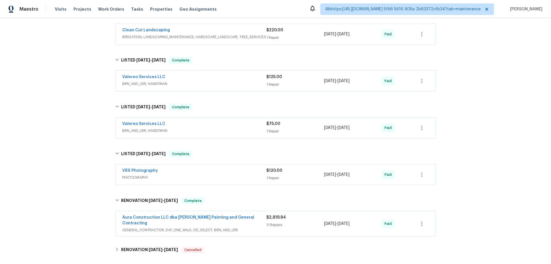
scroll to position [0, 0]
